Goal: Find specific page/section: Find specific page/section

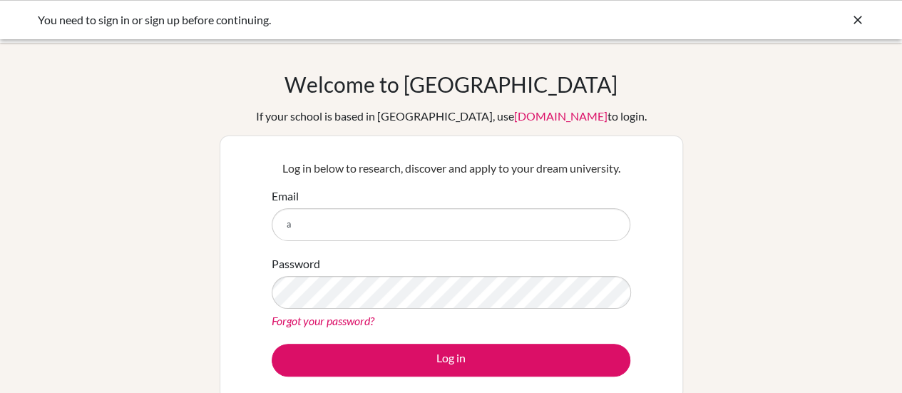
type input "[EMAIL_ADDRESS][DOMAIN_NAME]"
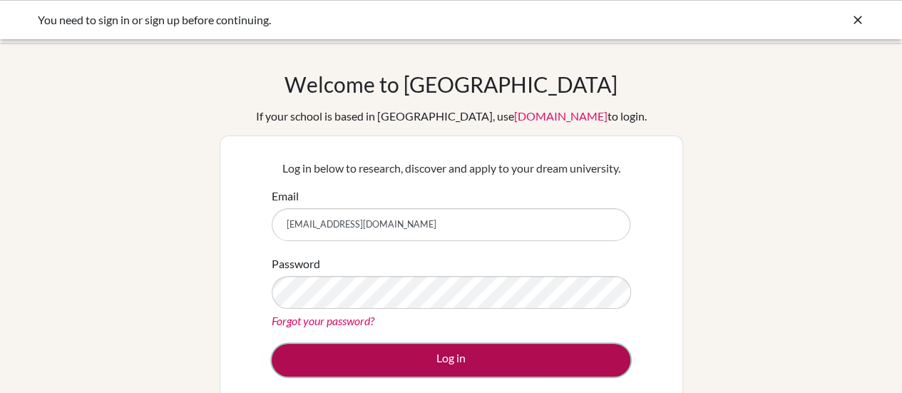
click at [447, 363] on button "Log in" at bounding box center [451, 360] width 359 height 33
click at [411, 352] on button "Log in" at bounding box center [451, 360] width 359 height 33
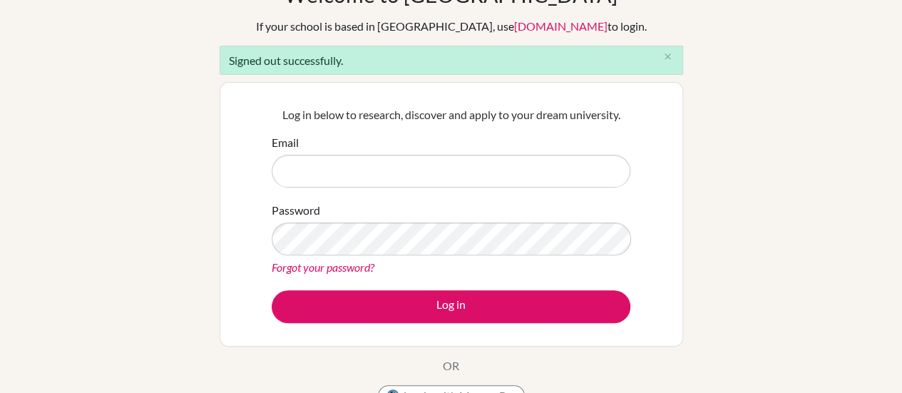
scroll to position [87, 0]
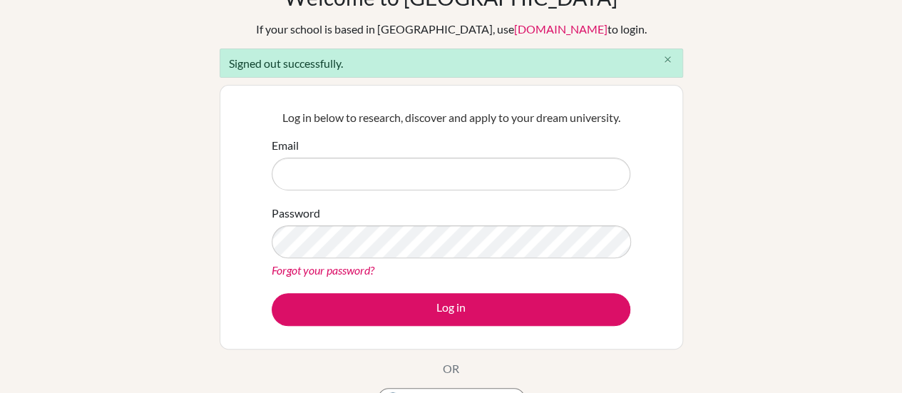
click at [664, 60] on icon "close" at bounding box center [667, 59] width 11 height 11
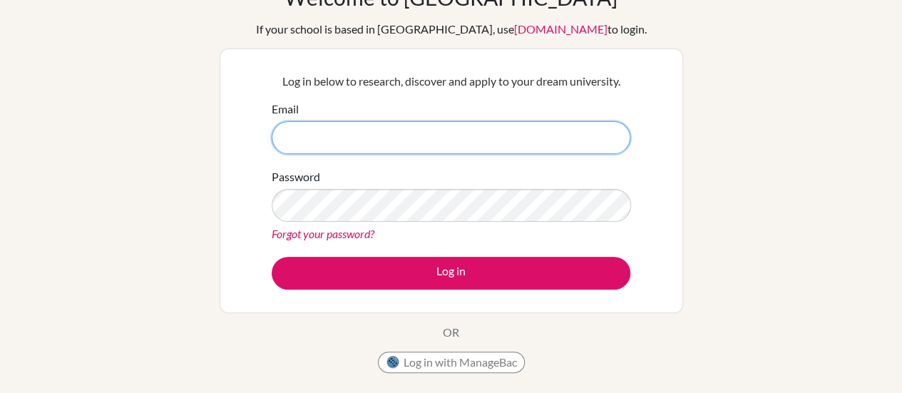
click at [325, 125] on input "Email" at bounding box center [451, 137] width 359 height 33
type input "[EMAIL_ADDRESS][DOMAIN_NAME]"
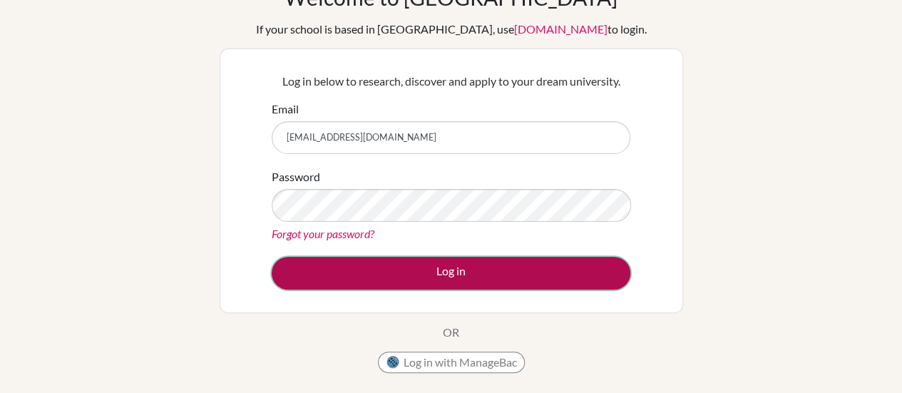
click at [455, 270] on button "Log in" at bounding box center [451, 273] width 359 height 33
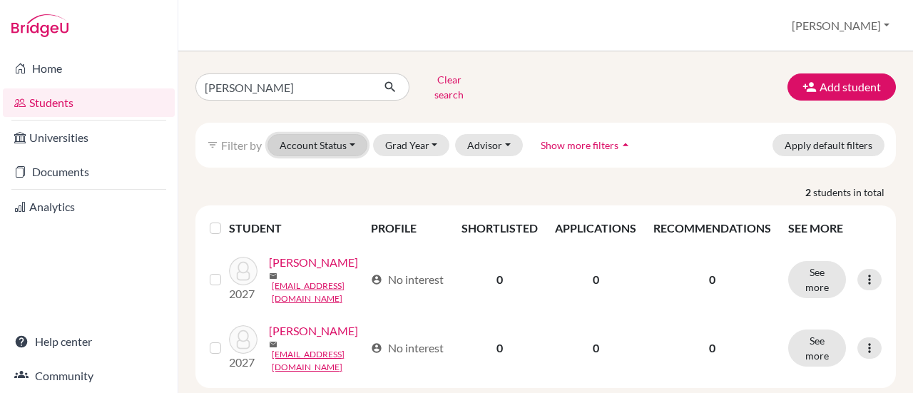
click at [338, 134] on button "Account Status" at bounding box center [317, 145] width 100 height 22
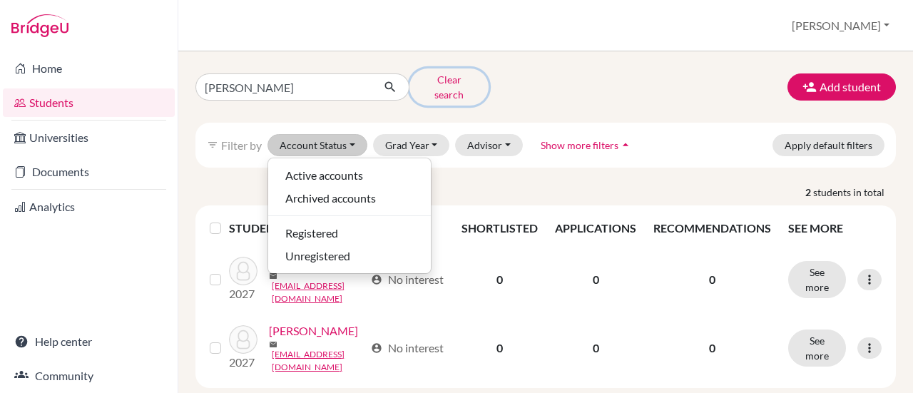
click at [424, 81] on button "Clear search" at bounding box center [448, 86] width 79 height 37
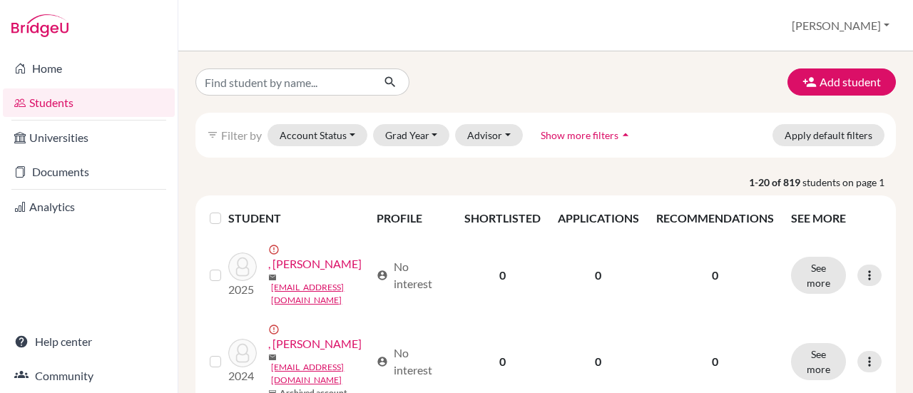
click at [463, 131] on button "Advisor" at bounding box center [489, 135] width 68 height 22
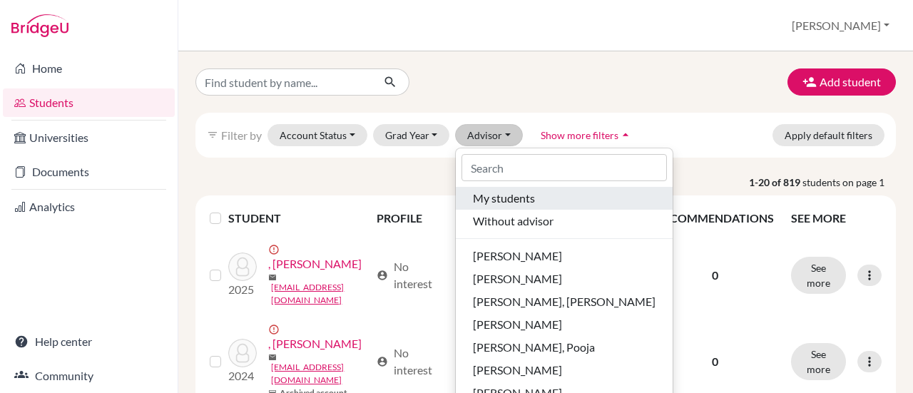
click at [499, 203] on span "My students" at bounding box center [504, 198] width 62 height 17
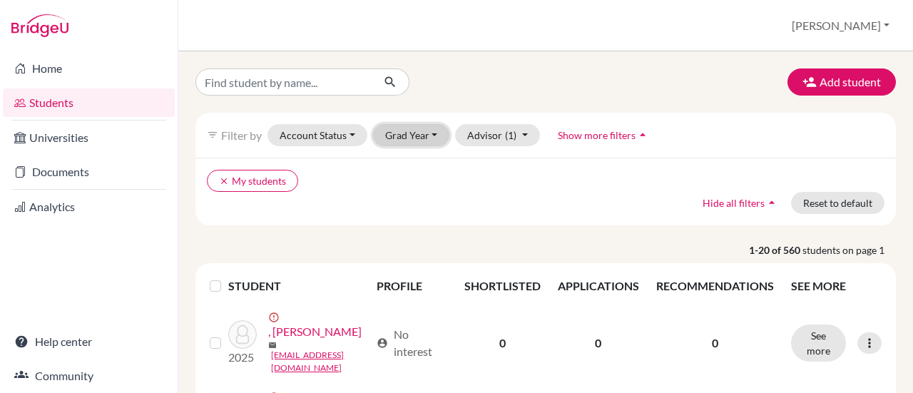
click at [381, 133] on button "Grad Year" at bounding box center [411, 135] width 77 height 22
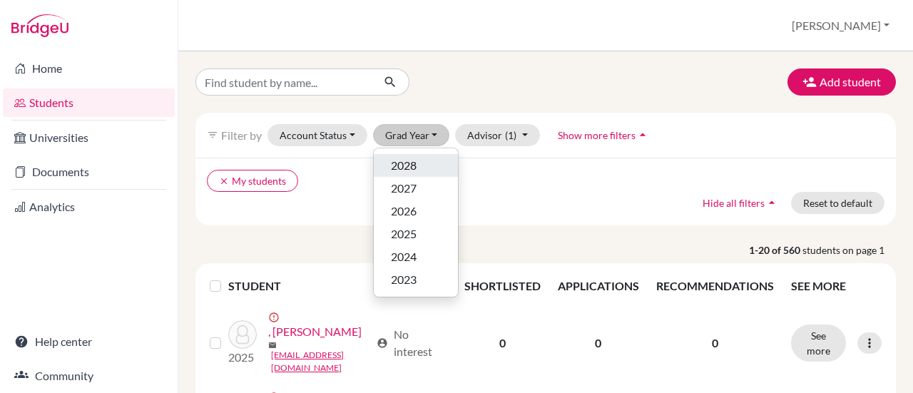
click at [391, 161] on span "2028" at bounding box center [404, 165] width 26 height 17
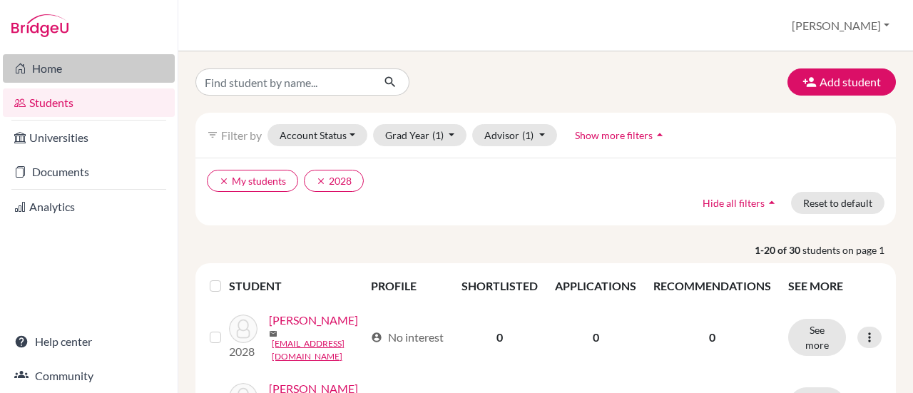
click at [46, 73] on link "Home" at bounding box center [89, 68] width 172 height 29
